Goal: Answer question/provide support

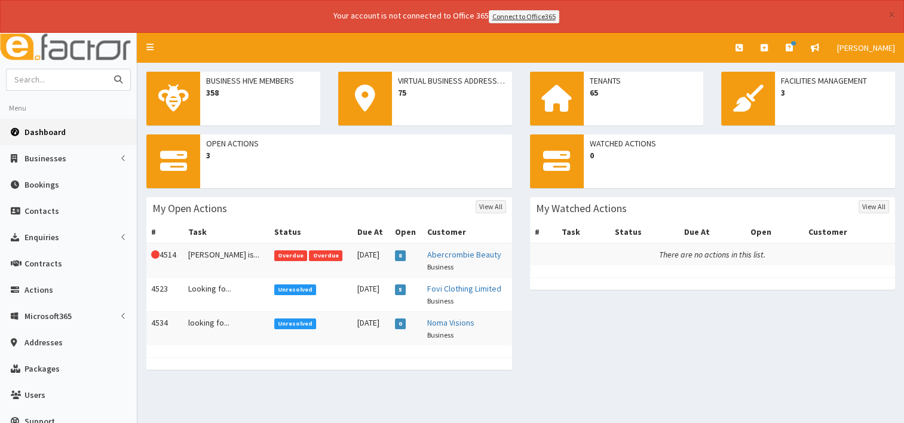
click at [35, 81] on input "text" at bounding box center [57, 79] width 100 height 21
type input "s"
type input "stephen grant"
click at [106, 69] on button "submit" at bounding box center [118, 79] width 24 height 21
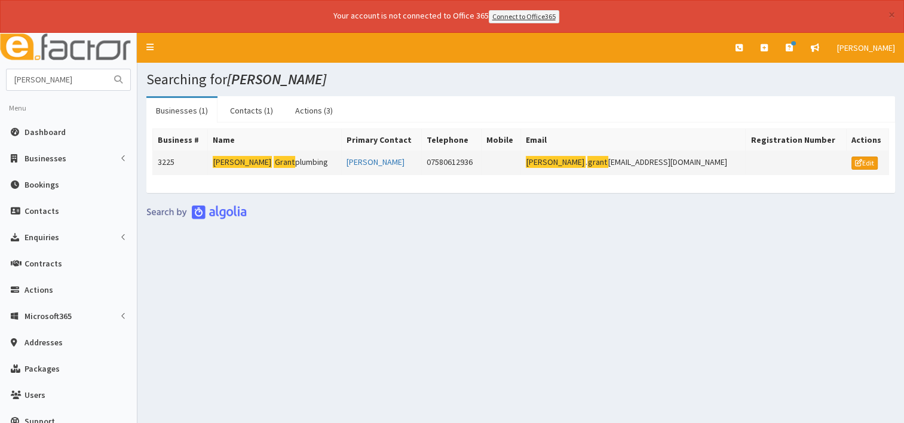
click at [280, 161] on td "[PERSON_NAME] plumbing" at bounding box center [274, 163] width 134 height 24
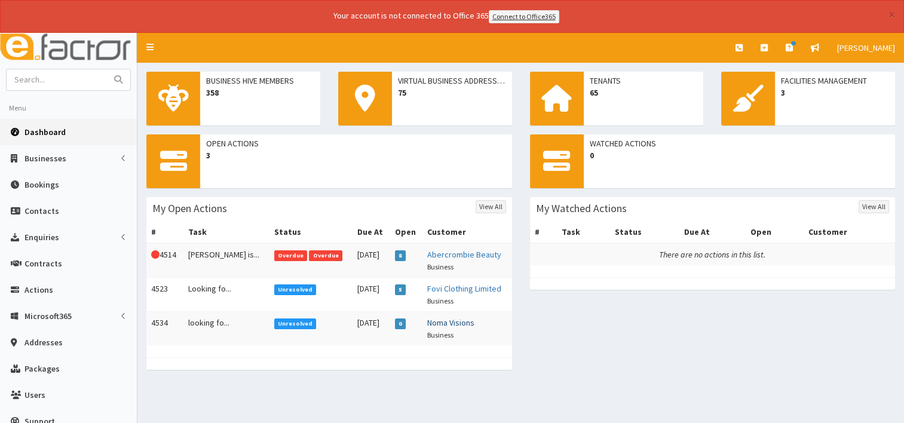
drag, startPoint x: 445, startPoint y: 322, endPoint x: 467, endPoint y: 318, distance: 21.8
click at [445, 321] on link "Noma Visions" at bounding box center [450, 322] width 47 height 11
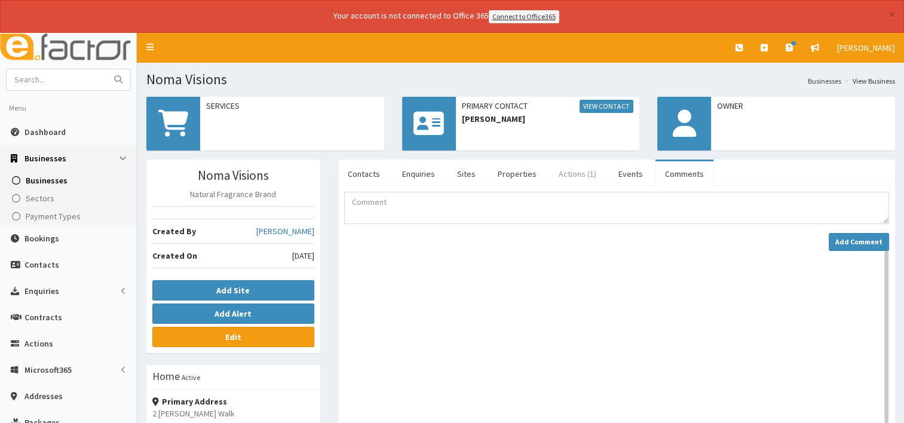
click at [567, 173] on link "Actions (1)" at bounding box center [577, 173] width 57 height 25
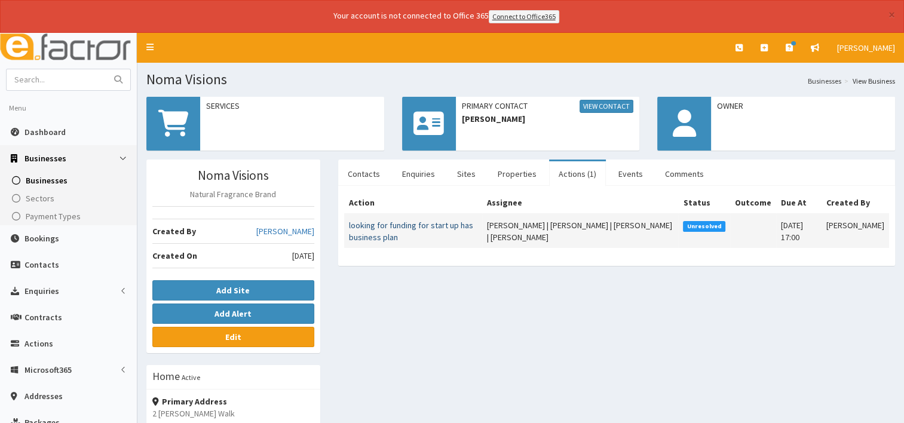
drag, startPoint x: 382, startPoint y: 227, endPoint x: 423, endPoint y: 233, distance: 41.1
click at [383, 227] on link "looking for funding for start up has business plan" at bounding box center [411, 231] width 124 height 23
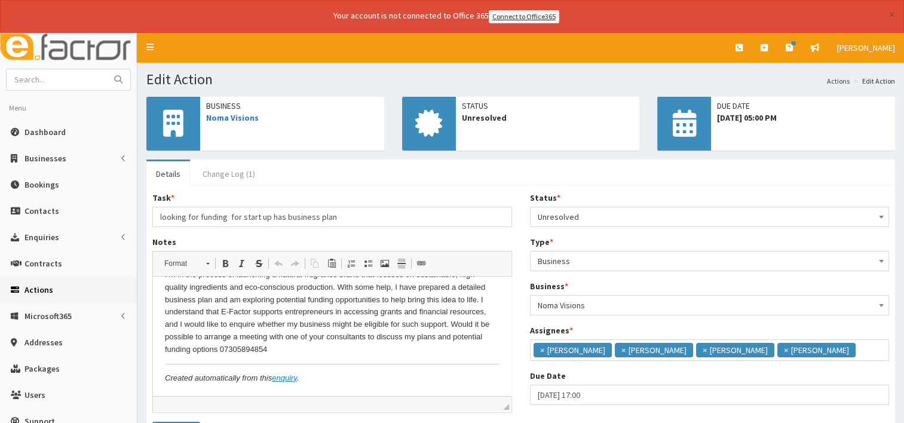
click at [234, 169] on link "Change Log (1)" at bounding box center [229, 173] width 72 height 25
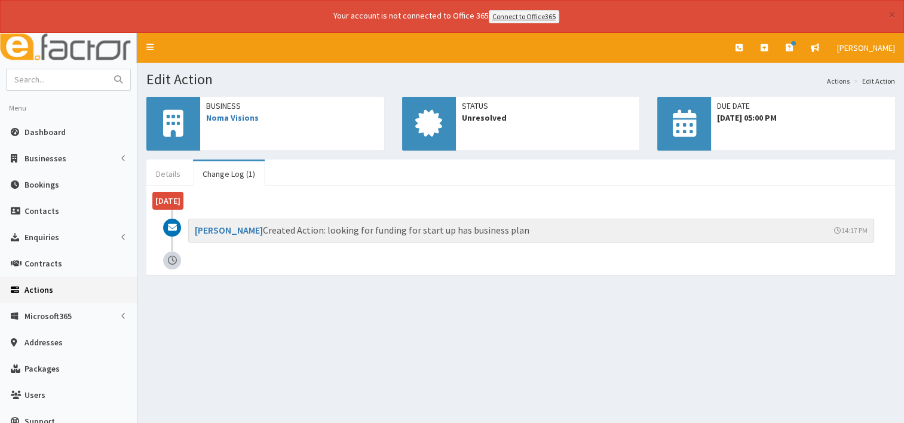
click at [163, 170] on link "Details" at bounding box center [168, 173] width 44 height 25
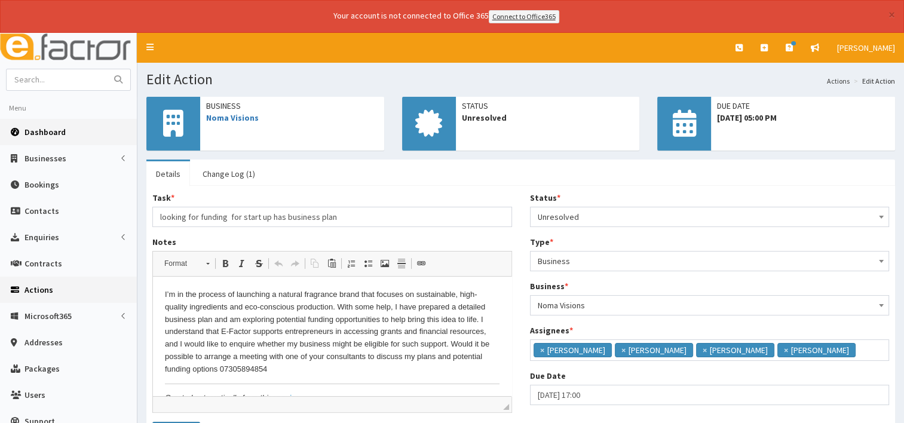
click at [41, 132] on span "Dashboard" at bounding box center [45, 132] width 41 height 11
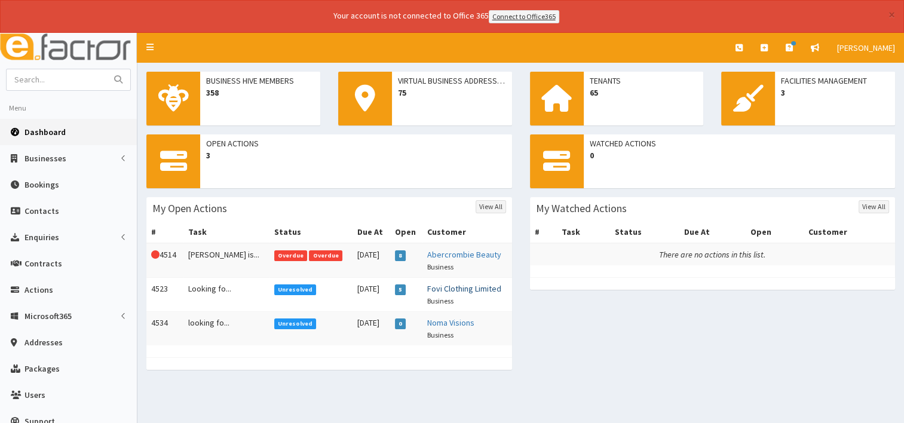
click at [452, 287] on link "Fovi Clothing Limited" at bounding box center [464, 288] width 74 height 11
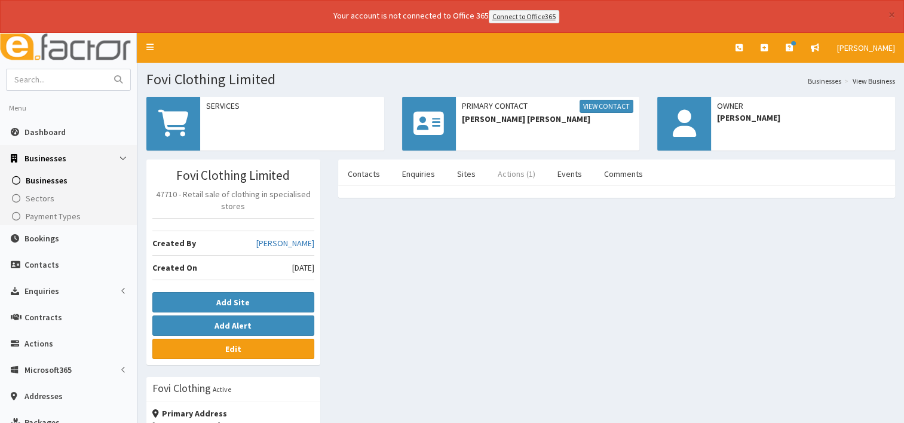
click at [507, 176] on link "Actions (1)" at bounding box center [516, 173] width 57 height 25
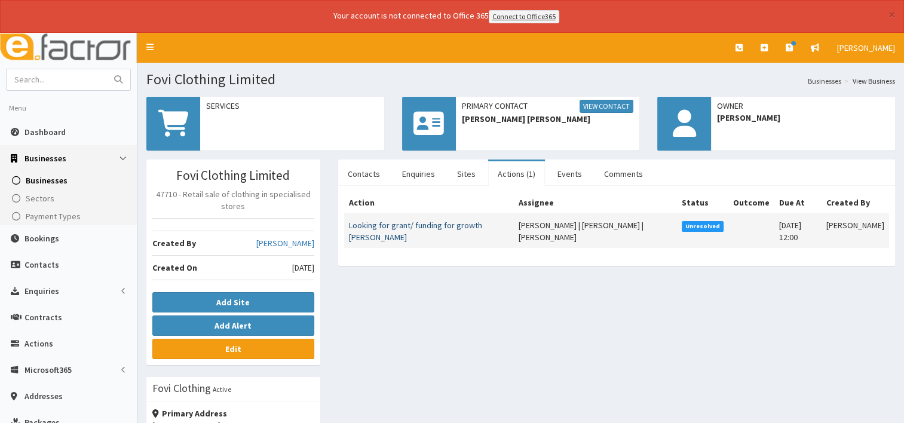
click at [389, 225] on link "Looking for grant/ funding for growth [PERSON_NAME]" at bounding box center [415, 231] width 133 height 23
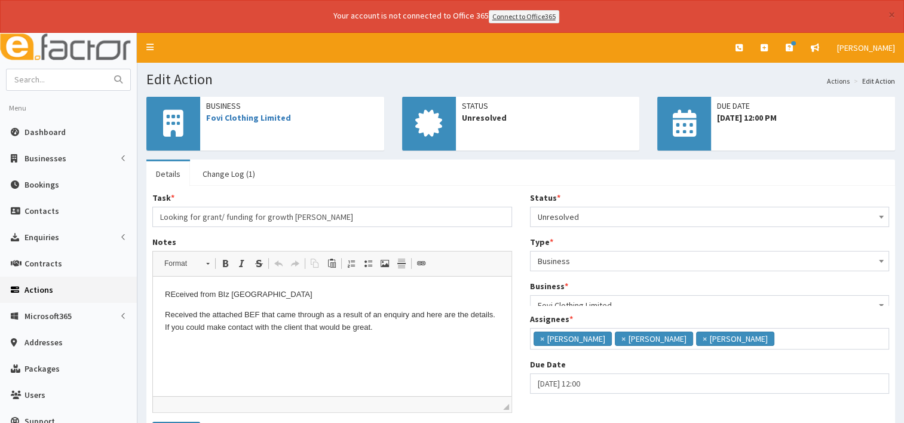
scroll to position [7, 0]
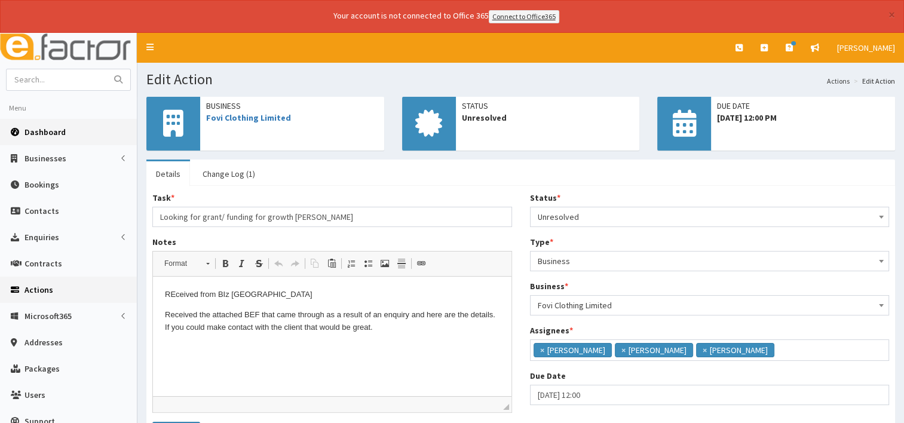
click at [44, 130] on span "Dashboard" at bounding box center [45, 132] width 41 height 11
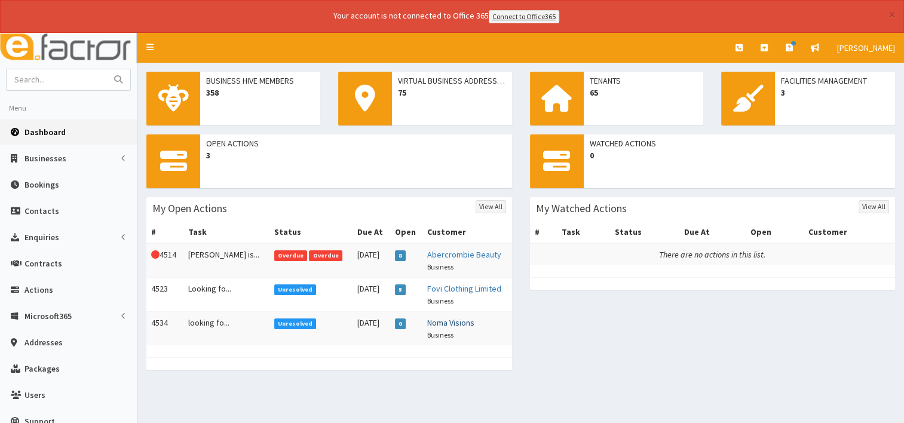
click at [441, 324] on link "Noma Visions" at bounding box center [450, 322] width 47 height 11
click at [463, 253] on link "Abercrombie Beauty" at bounding box center [464, 254] width 74 height 11
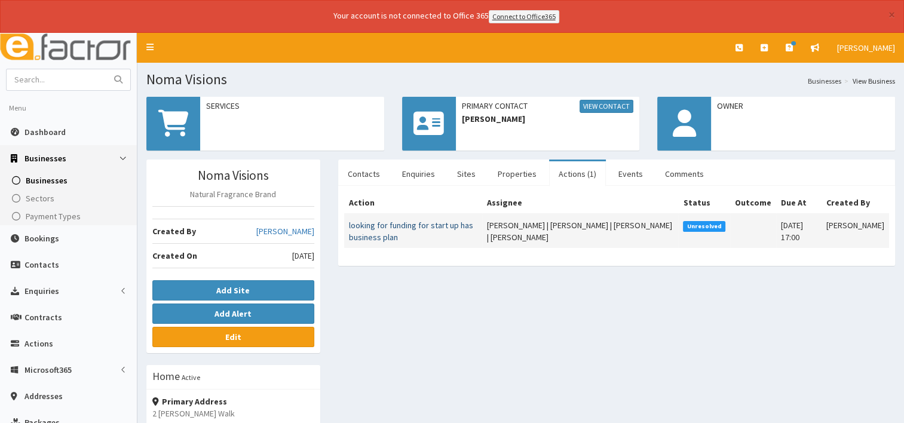
click at [377, 223] on link "looking for funding for start up has business plan" at bounding box center [411, 231] width 124 height 23
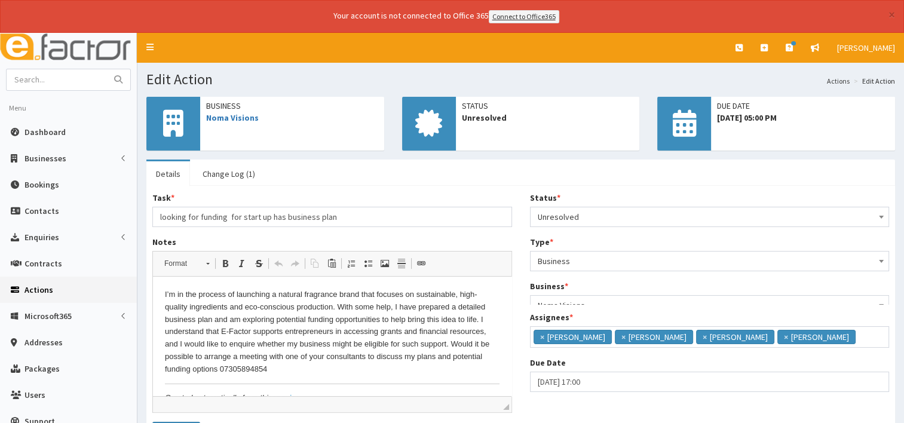
scroll to position [7, 0]
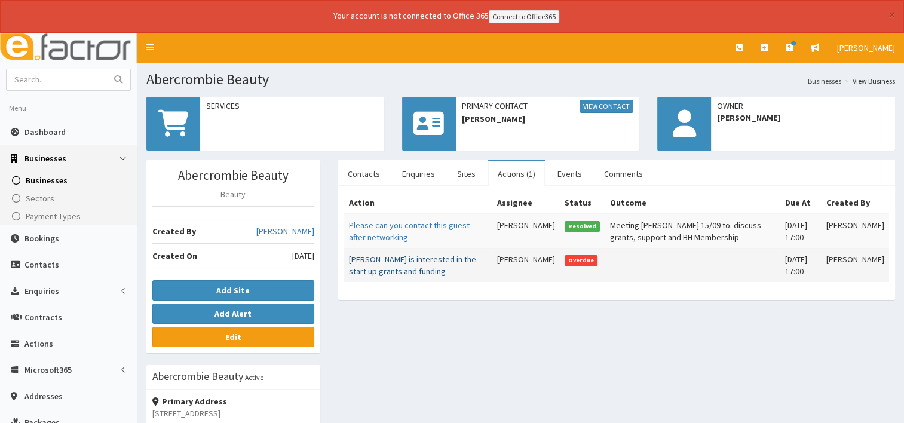
click at [409, 256] on link "[PERSON_NAME] is interested in the start up grants and funding" at bounding box center [412, 265] width 127 height 23
